Goal: Transaction & Acquisition: Purchase product/service

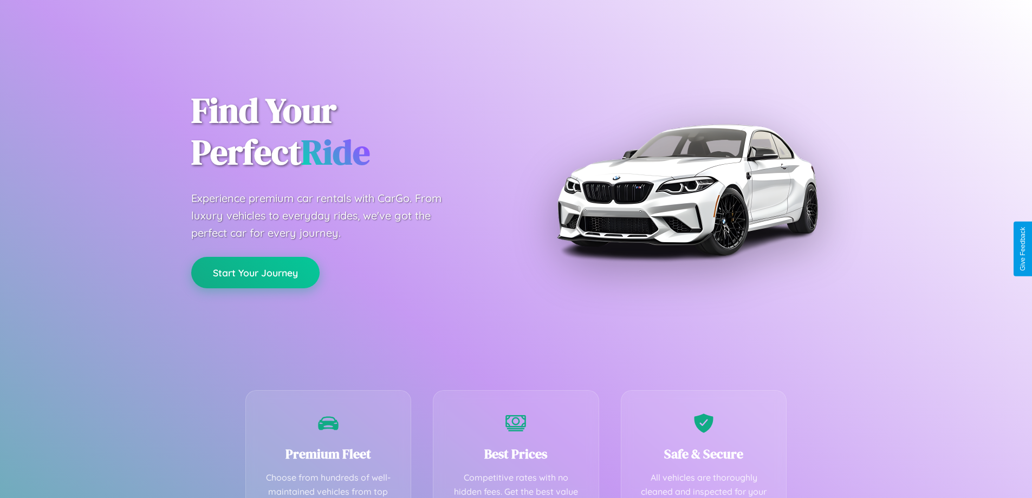
click at [255, 273] on button "Start Your Journey" at bounding box center [255, 272] width 128 height 31
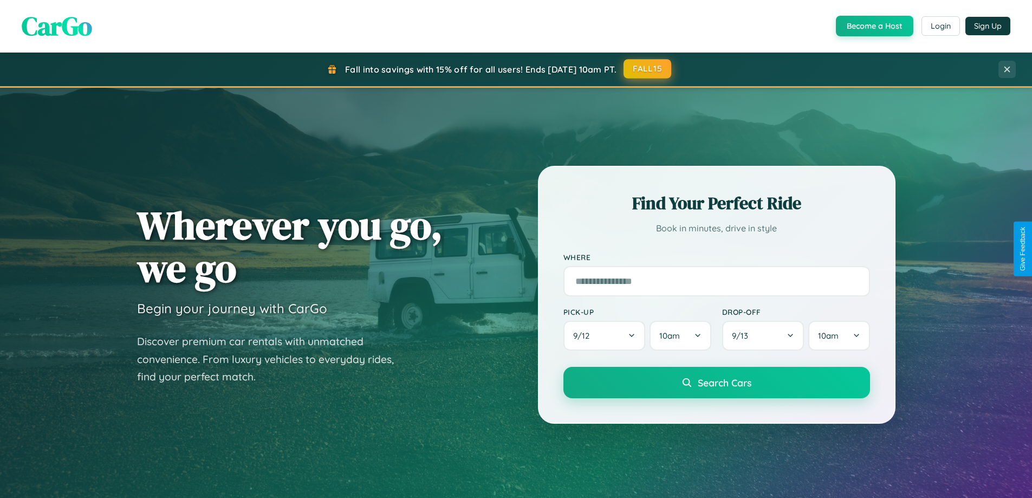
click at [648, 69] on button "FALL15" at bounding box center [648, 69] width 48 height 20
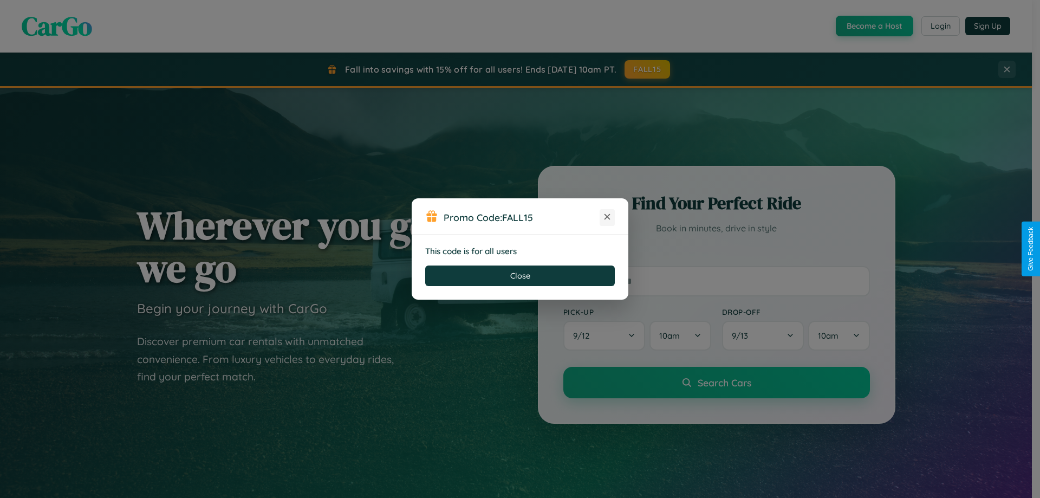
click at [607, 217] on icon at bounding box center [607, 216] width 11 height 11
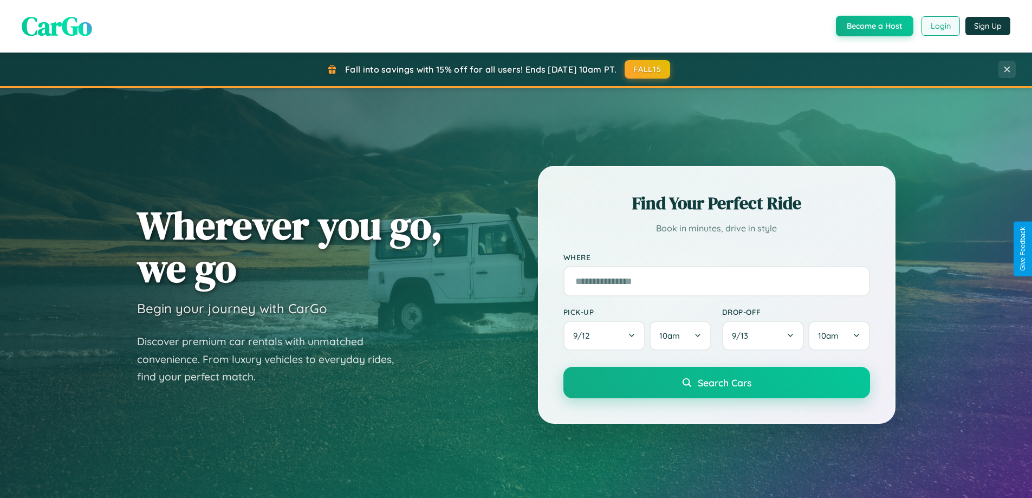
click at [940, 26] on button "Login" at bounding box center [941, 26] width 38 height 20
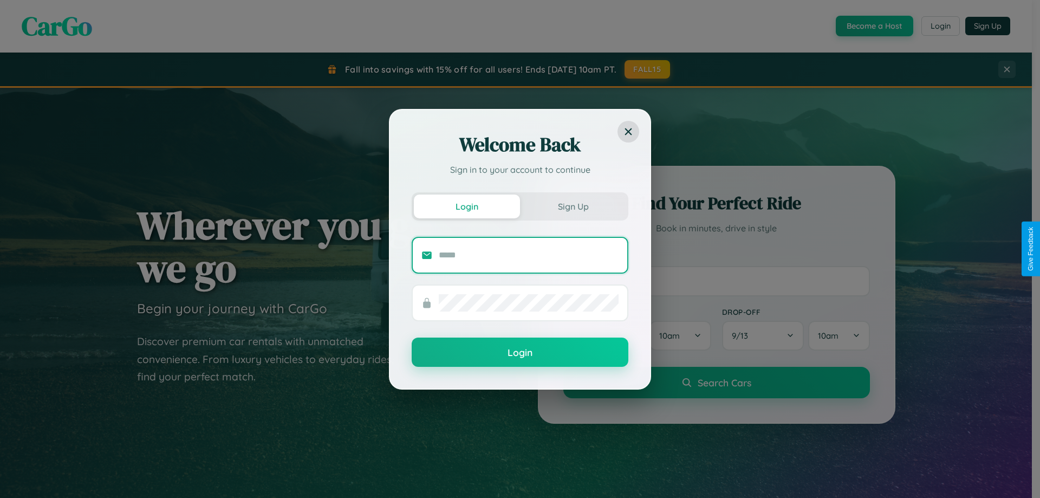
click at [529, 255] on input "text" at bounding box center [529, 255] width 180 height 17
type input "**********"
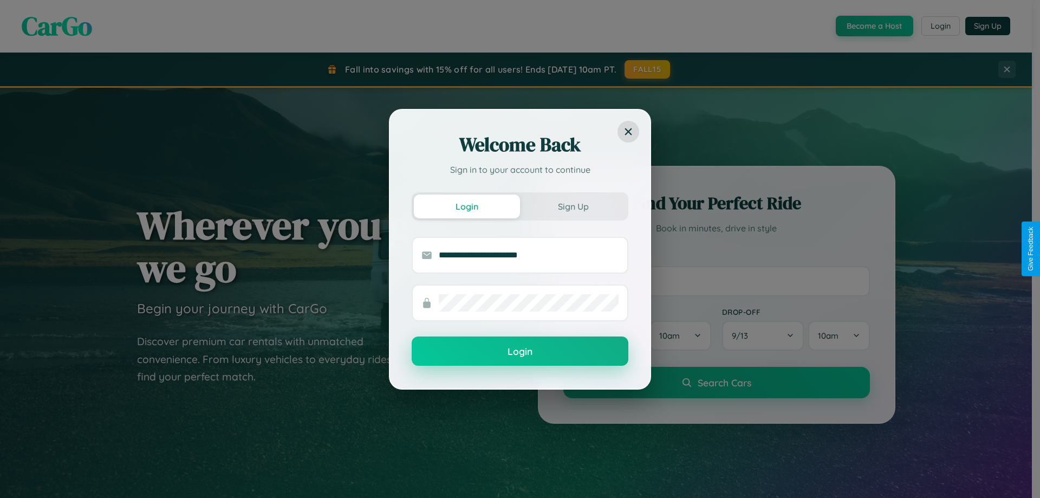
click at [520, 352] on button "Login" at bounding box center [520, 351] width 217 height 29
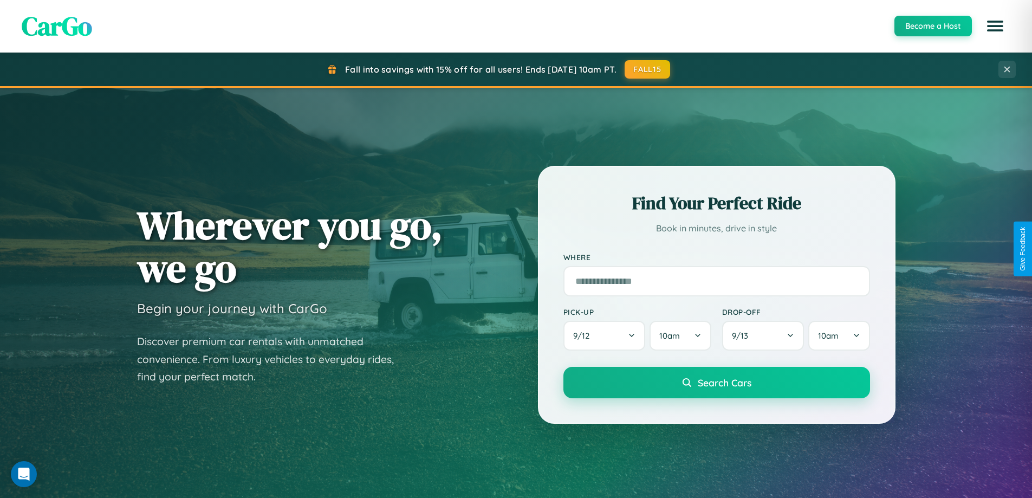
scroll to position [746, 0]
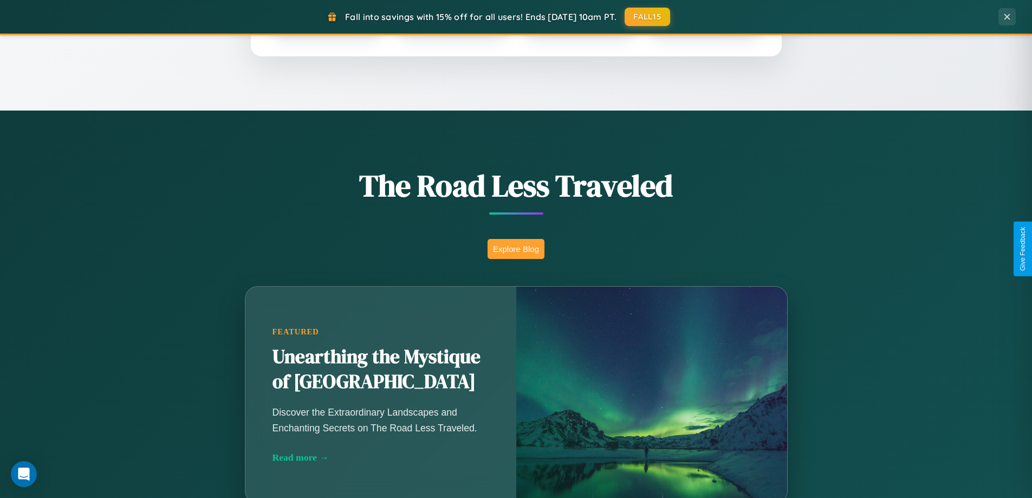
click at [516, 249] on button "Explore Blog" at bounding box center [516, 249] width 57 height 20
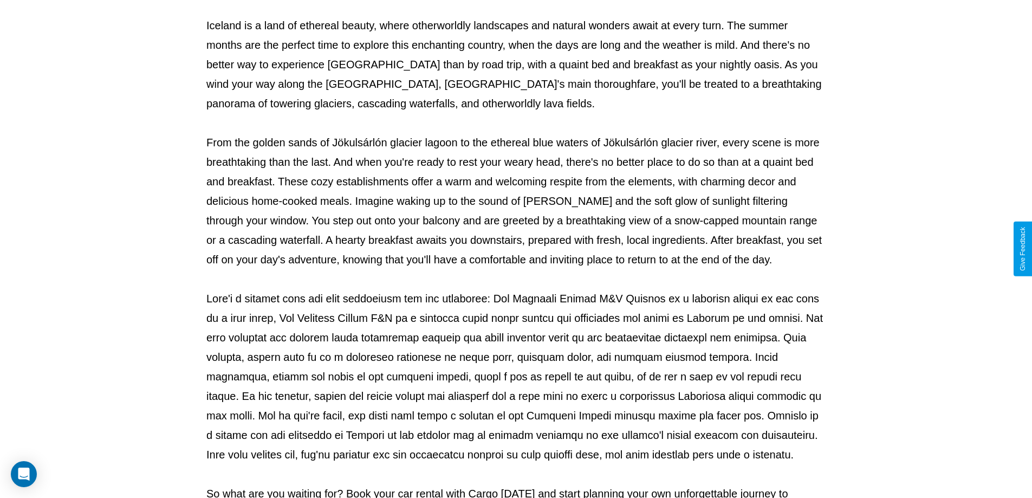
scroll to position [351, 0]
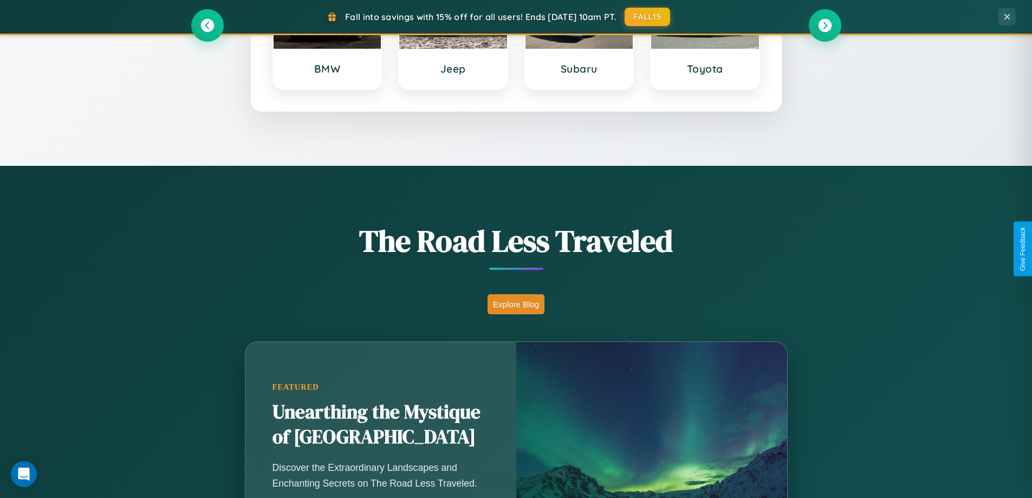
scroll to position [467, 0]
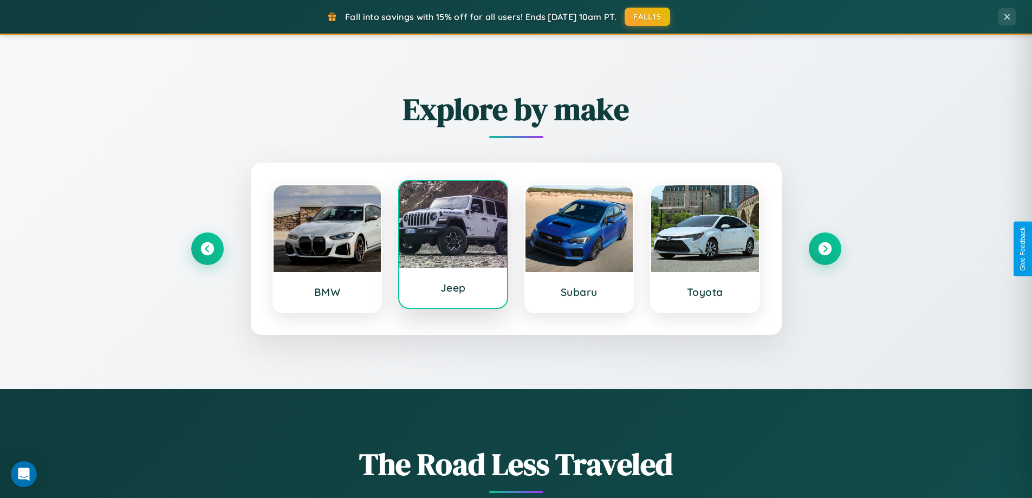
click at [453, 249] on div at bounding box center [453, 224] width 108 height 87
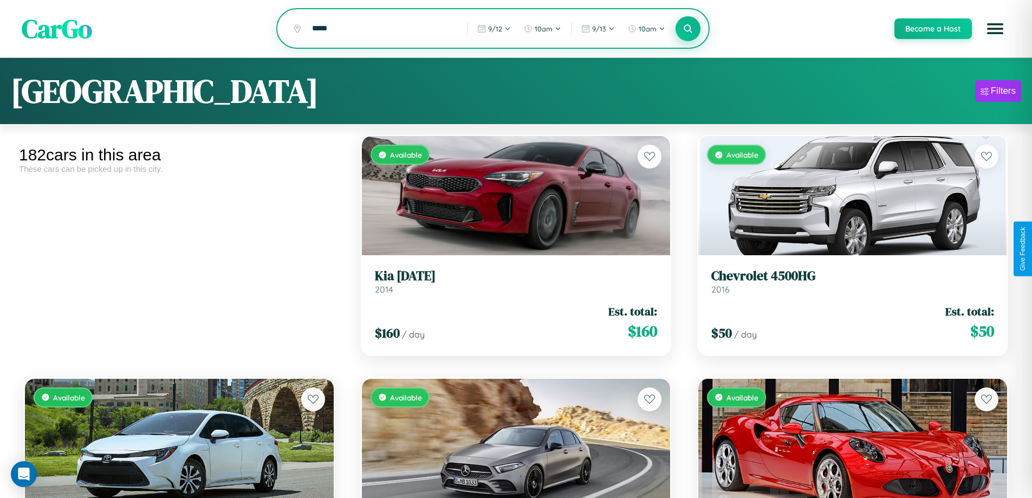
click at [688, 29] on icon at bounding box center [688, 28] width 10 height 10
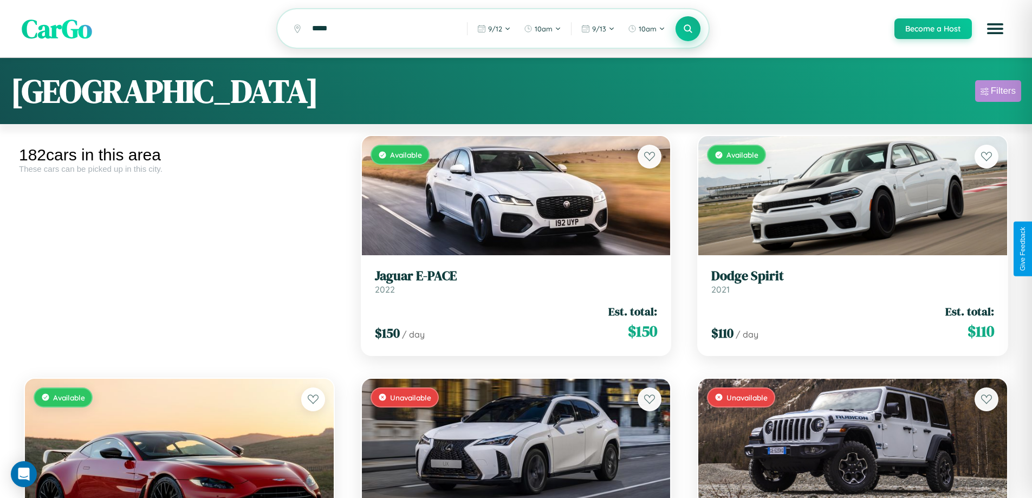
click at [998, 93] on div "Filters" at bounding box center [1003, 91] width 25 height 11
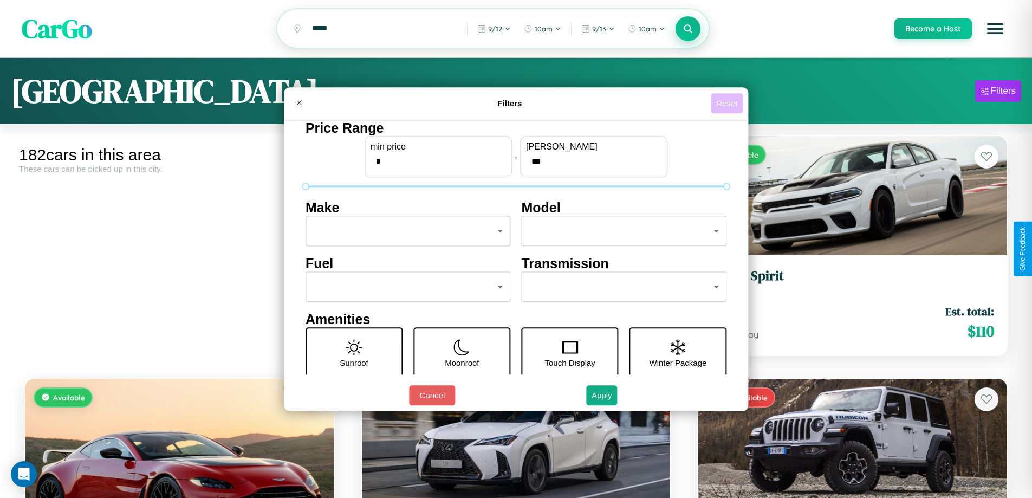
click at [728, 103] on button "Reset" at bounding box center [727, 103] width 32 height 20
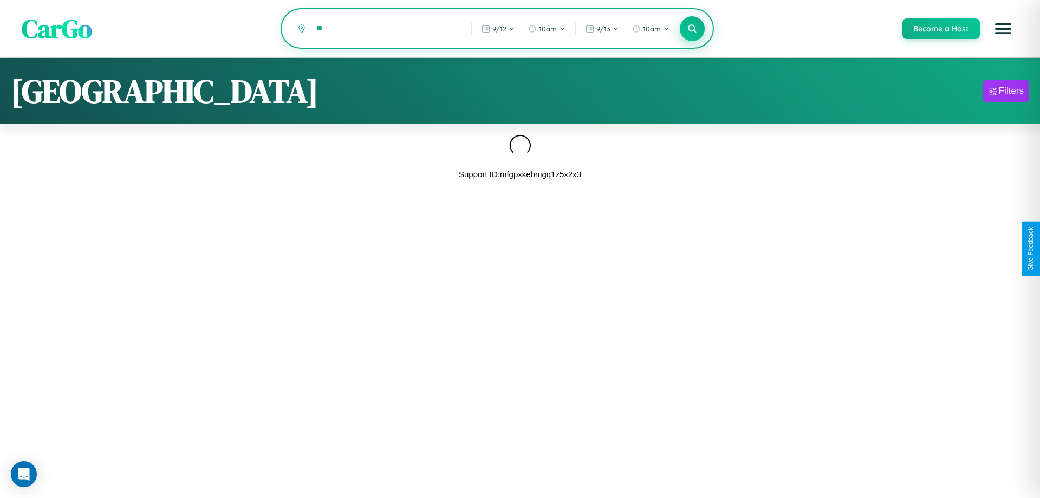
type input "*"
type input "******"
click at [692, 29] on icon at bounding box center [692, 28] width 10 height 10
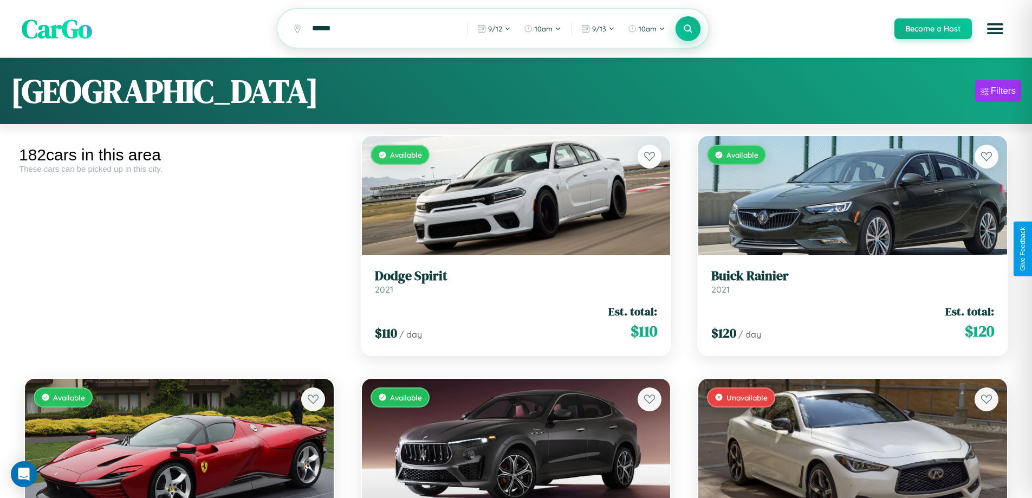
scroll to position [5491, 0]
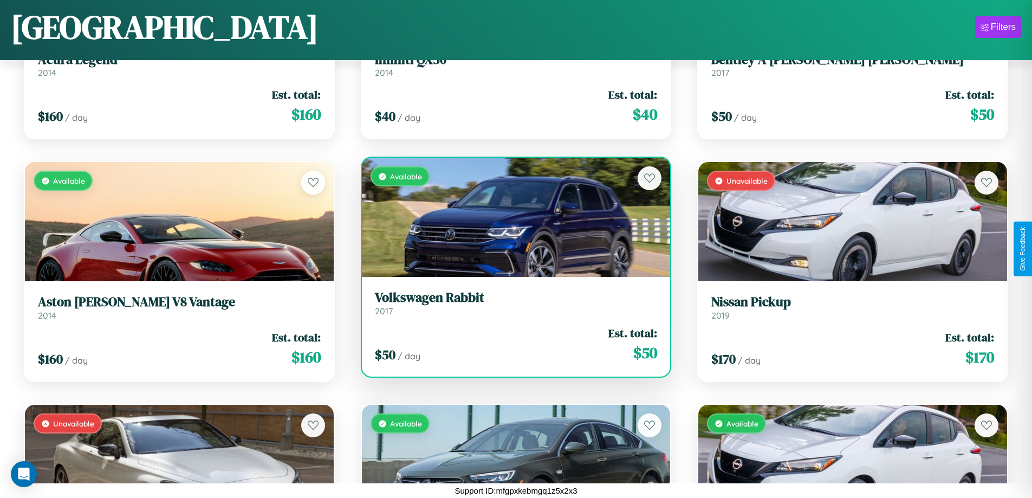
click at [512, 303] on h3 "Volkswagen Rabbit" at bounding box center [516, 298] width 283 height 16
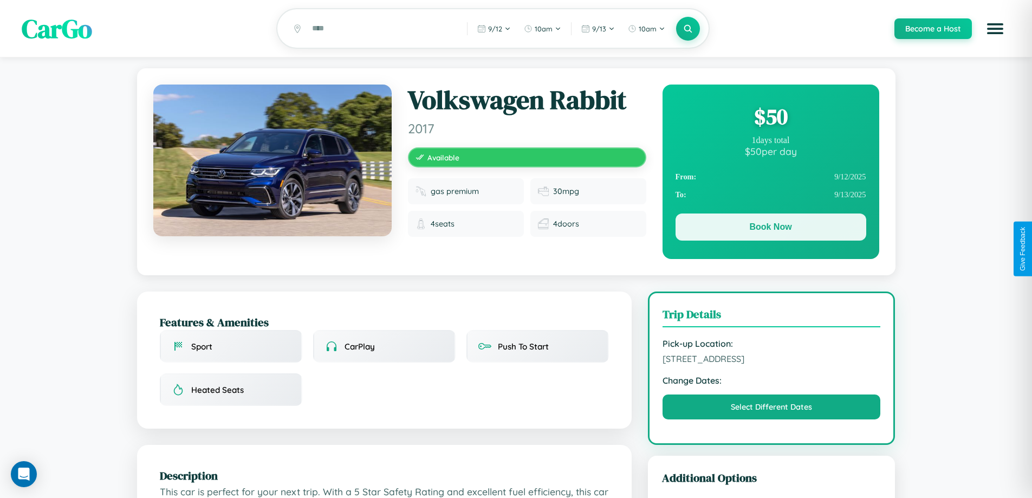
click at [771, 229] on button "Book Now" at bounding box center [771, 227] width 191 height 27
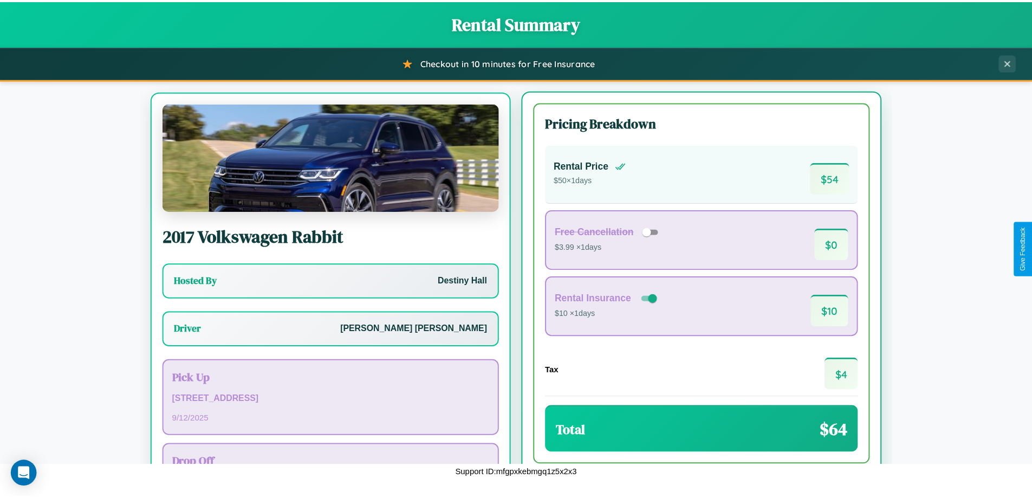
scroll to position [50, 0]
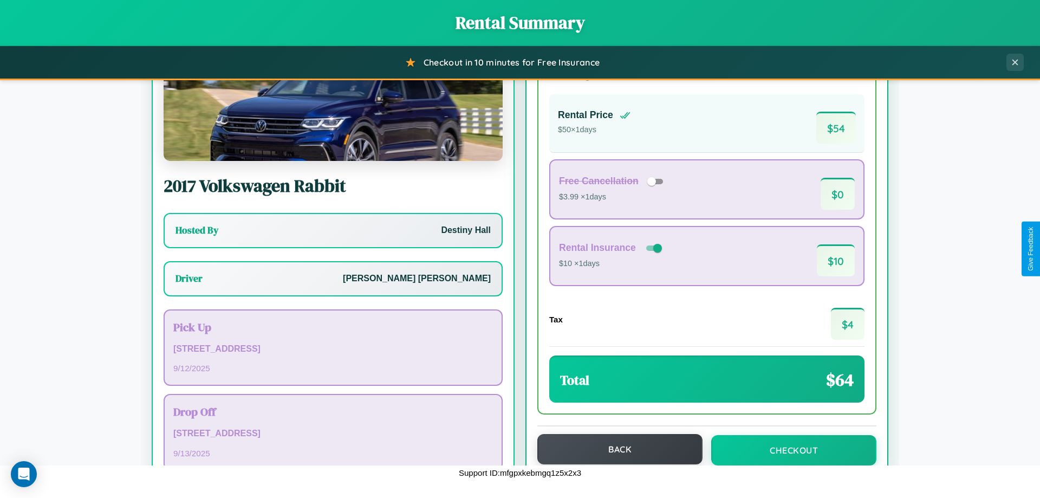
click at [615, 450] on button "Back" at bounding box center [620, 449] width 165 height 30
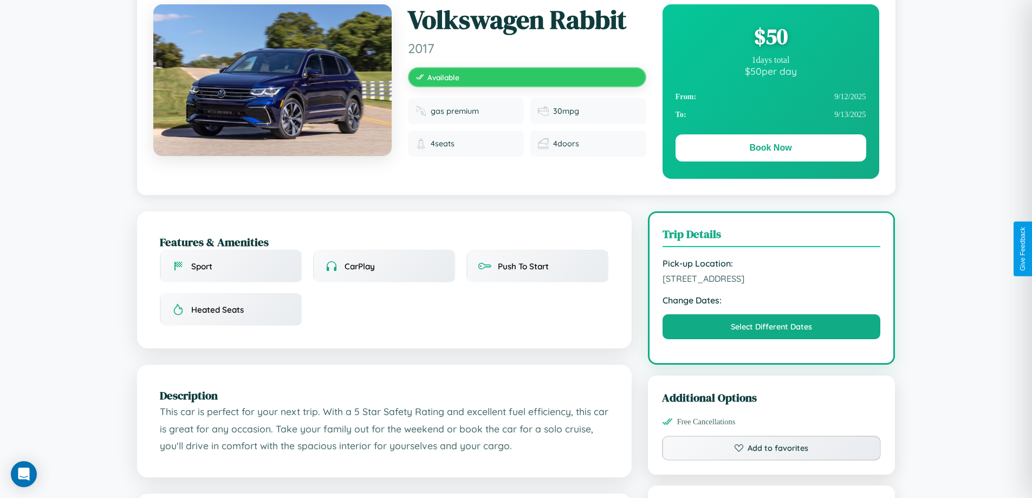
scroll to position [117, 0]
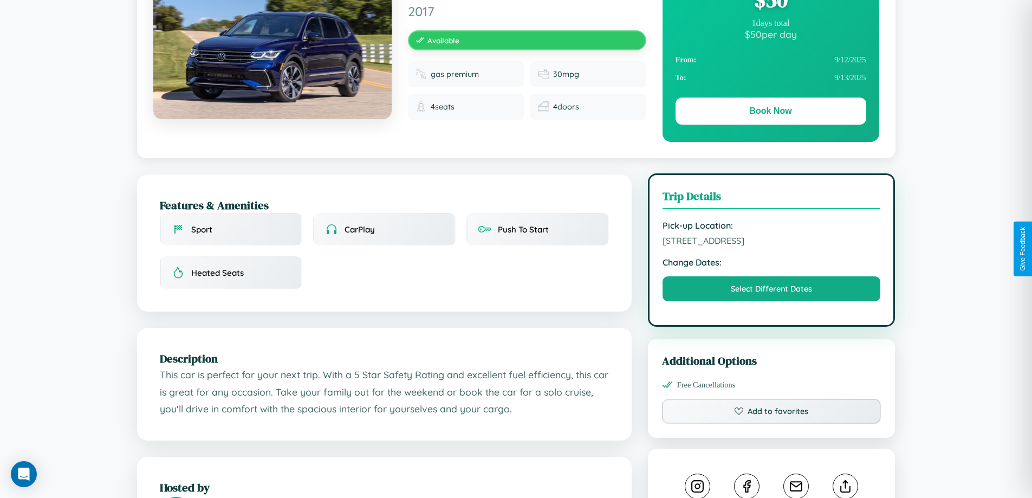
click at [772, 246] on span "[STREET_ADDRESS]" at bounding box center [772, 240] width 218 height 11
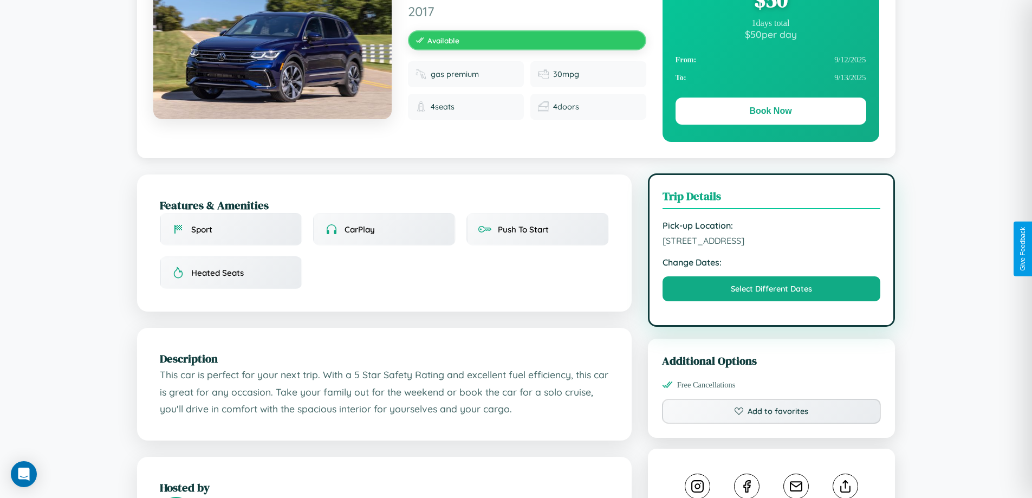
click at [772, 246] on span "[STREET_ADDRESS]" at bounding box center [772, 240] width 218 height 11
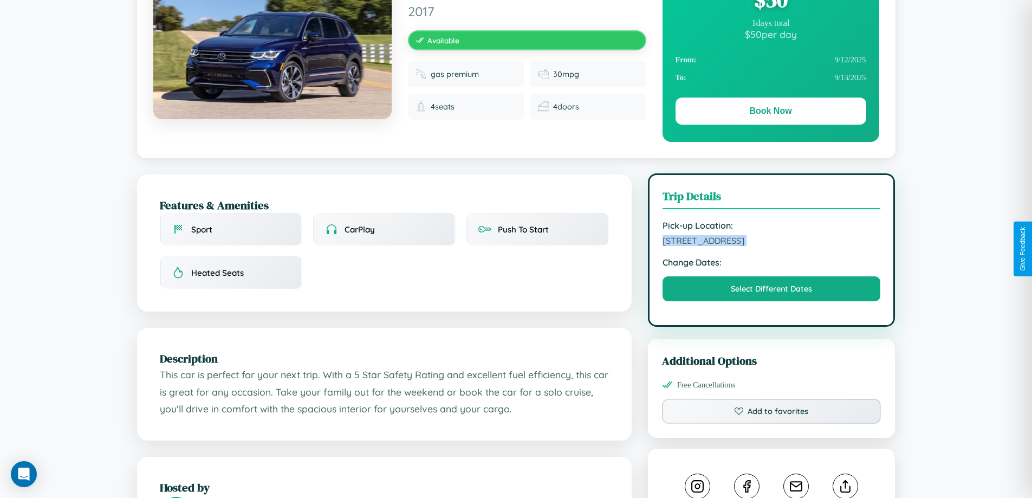
click at [772, 246] on span "[STREET_ADDRESS]" at bounding box center [772, 240] width 218 height 11
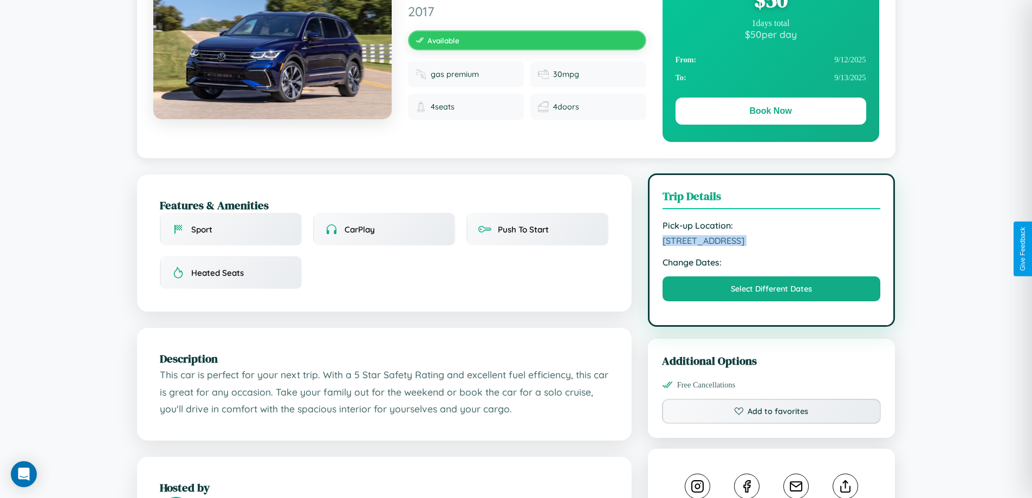
click at [772, 246] on span "[STREET_ADDRESS]" at bounding box center [772, 240] width 218 height 11
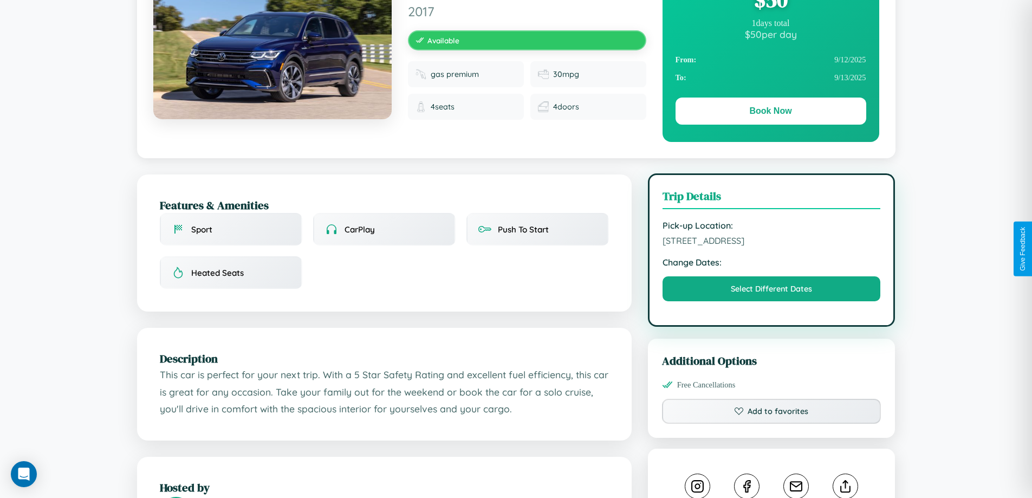
click at [772, 246] on span "[STREET_ADDRESS]" at bounding box center [772, 240] width 218 height 11
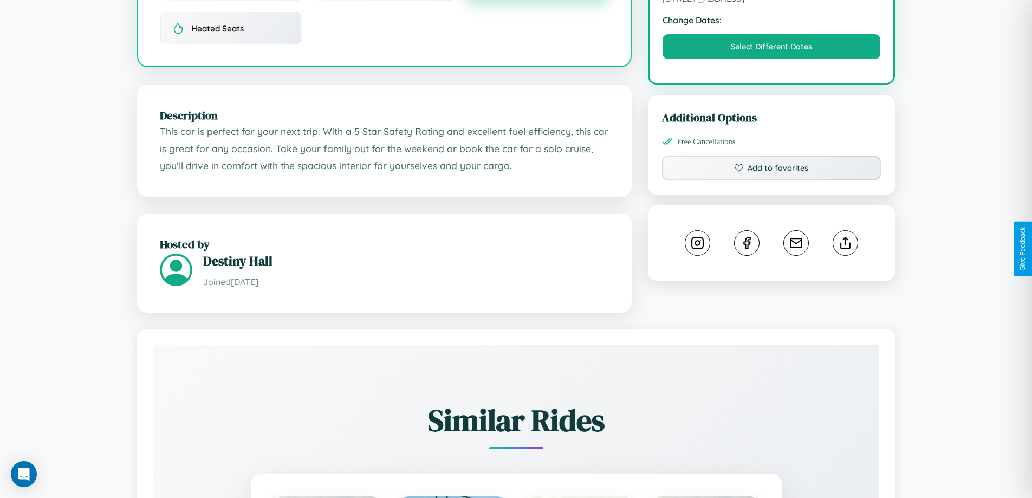
scroll to position [367, 0]
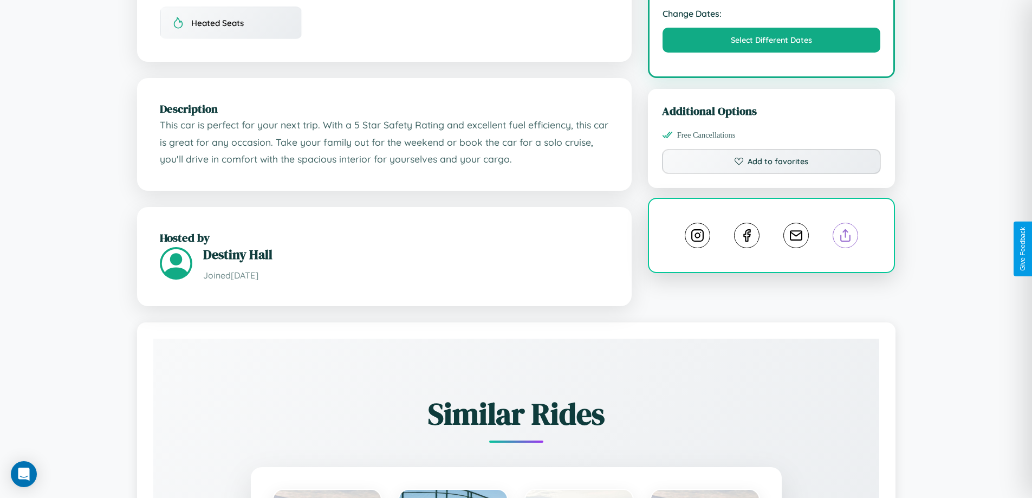
click at [846, 237] on line at bounding box center [846, 234] width 0 height 8
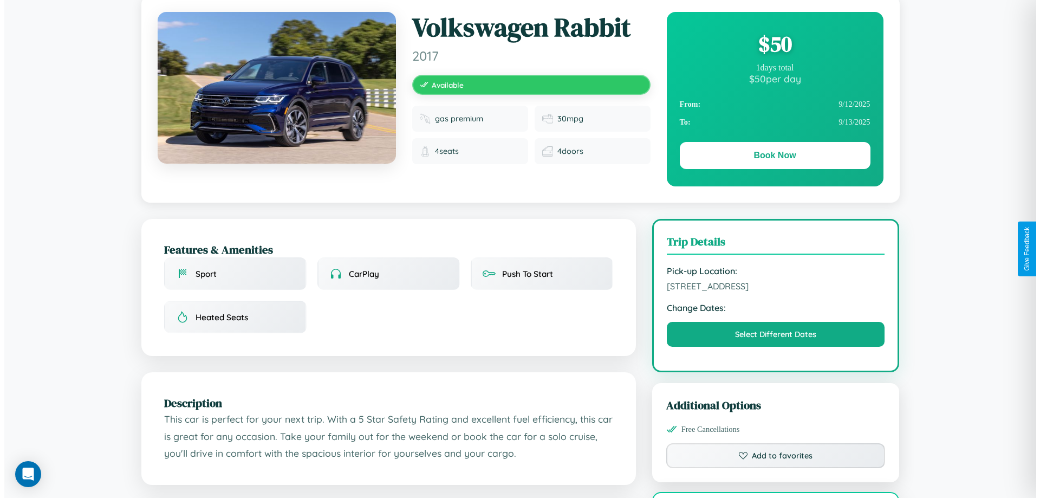
scroll to position [0, 0]
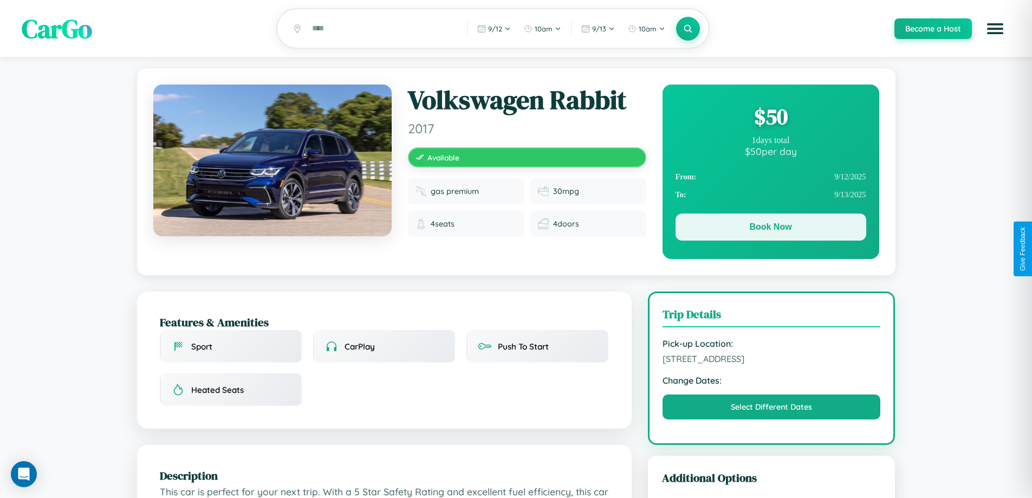
click at [771, 229] on button "Book Now" at bounding box center [771, 227] width 191 height 27
